Goal: Information Seeking & Learning: Learn about a topic

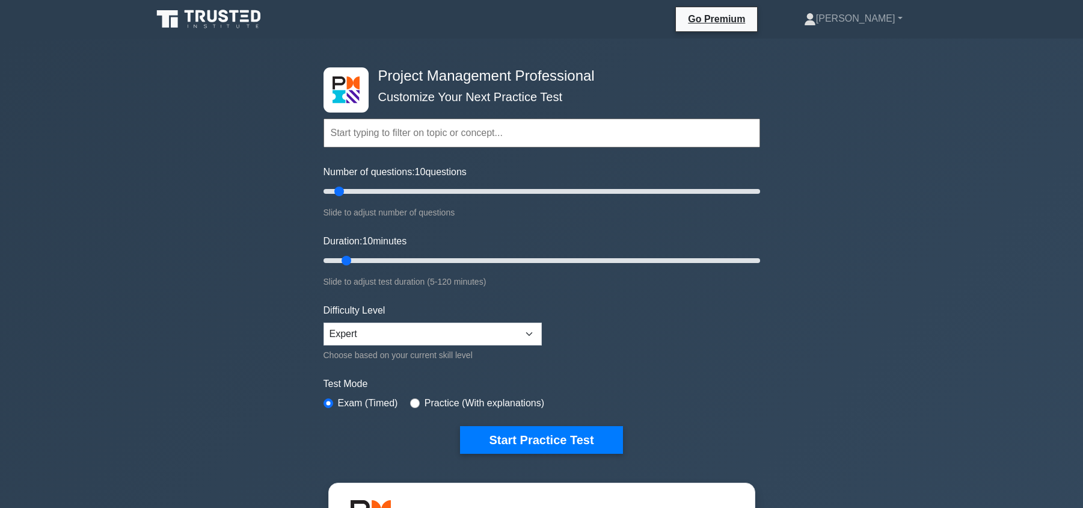
select select "expert"
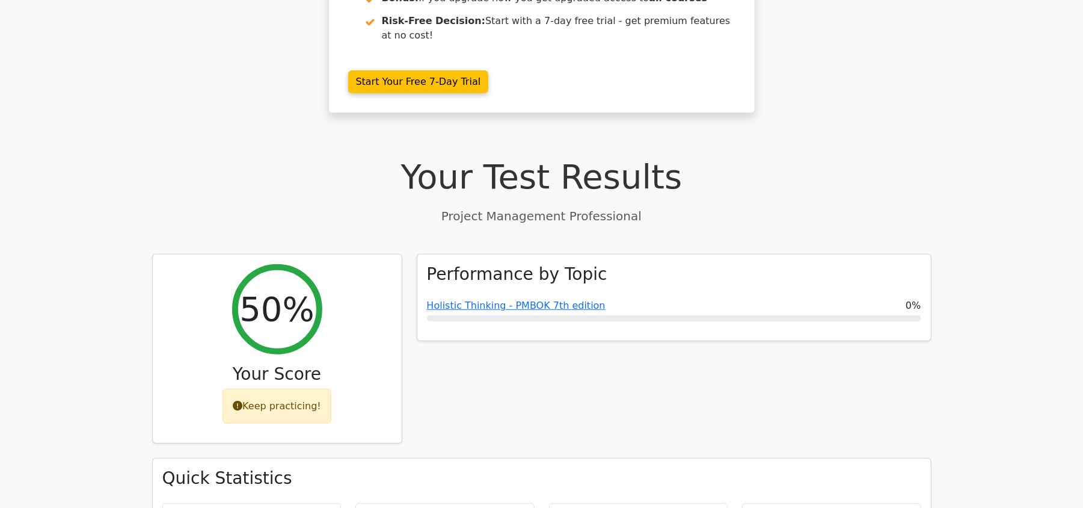
scroll to position [321, 0]
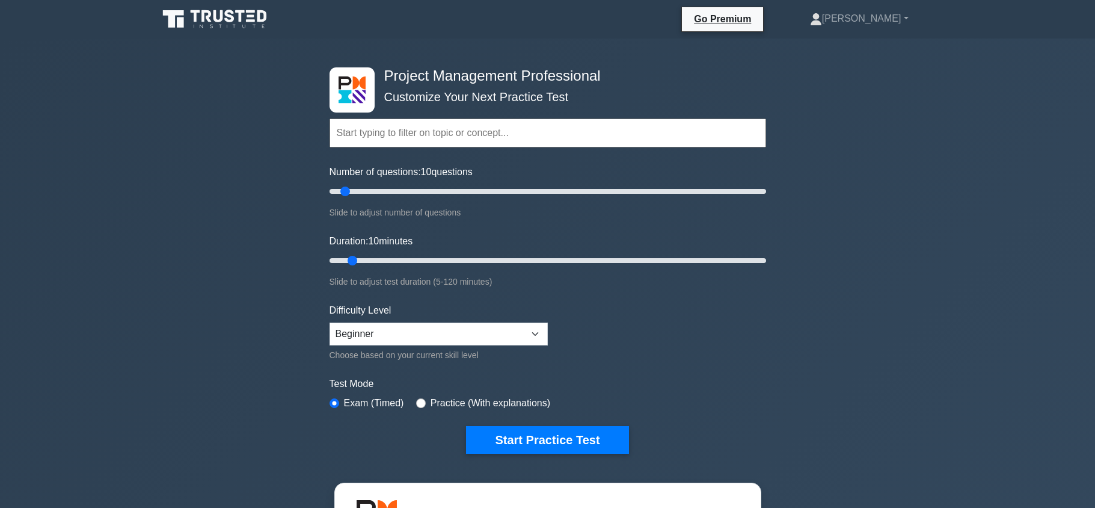
select select "beginner"
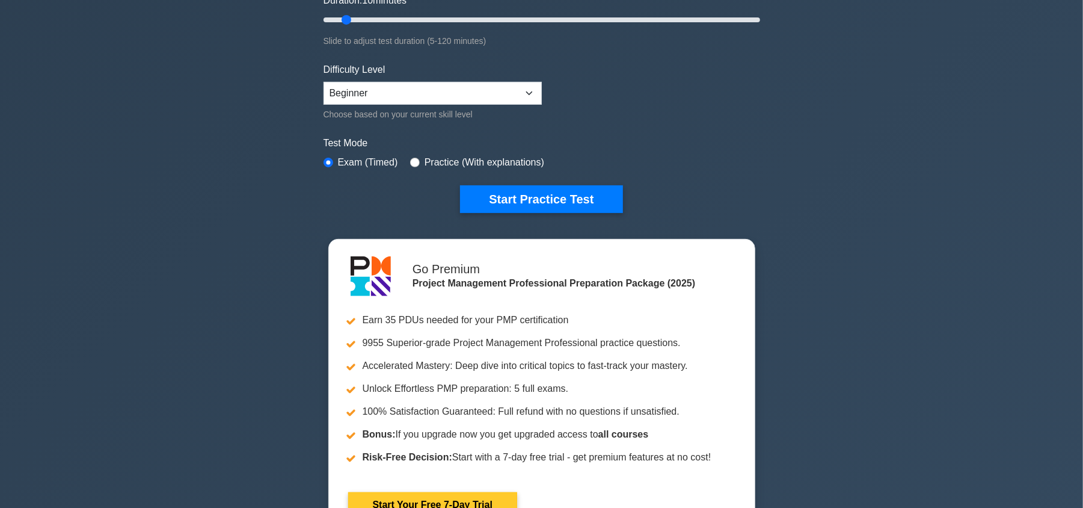
scroll to position [401, 0]
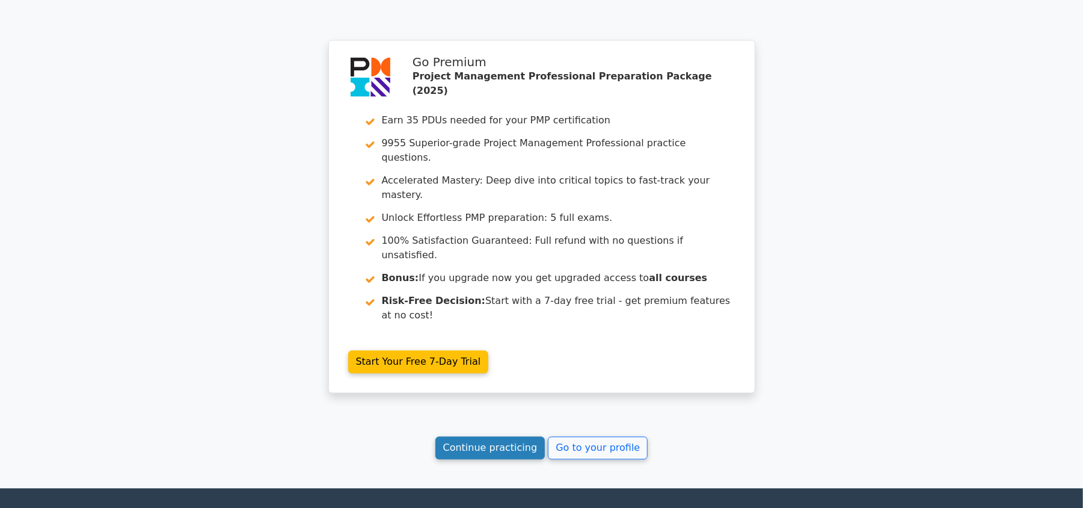
click at [509, 436] on link "Continue practicing" at bounding box center [490, 447] width 110 height 23
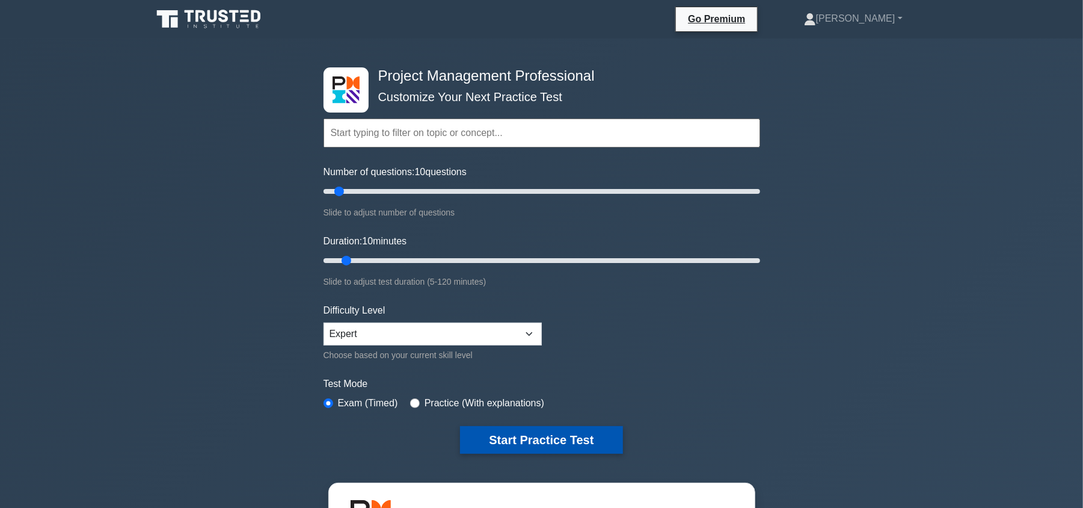
click at [542, 437] on button "Start Practice Test" at bounding box center [541, 440] width 162 height 28
